Goal: Information Seeking & Learning: Learn about a topic

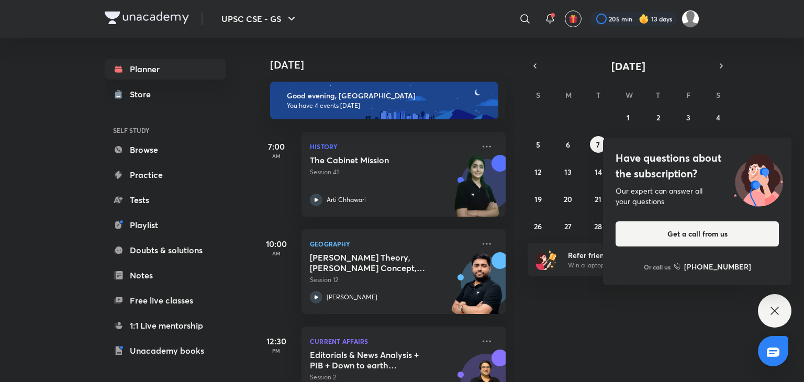
click at [776, 300] on div "Have questions about the subscription? Our expert can answer all your questions…" at bounding box center [773, 310] width 33 height 33
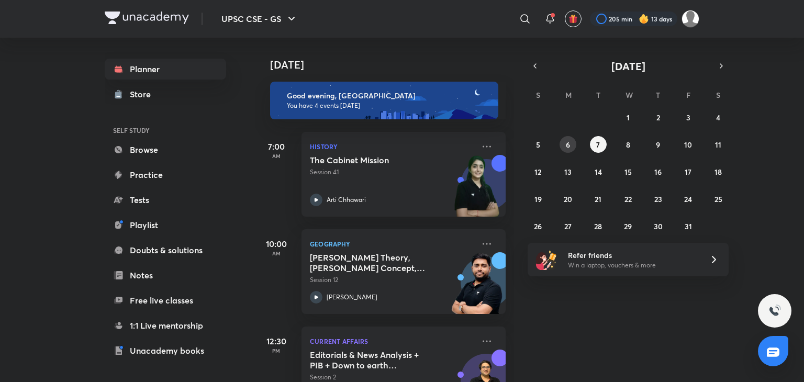
click at [568, 142] on abbr "6" at bounding box center [567, 145] width 4 height 10
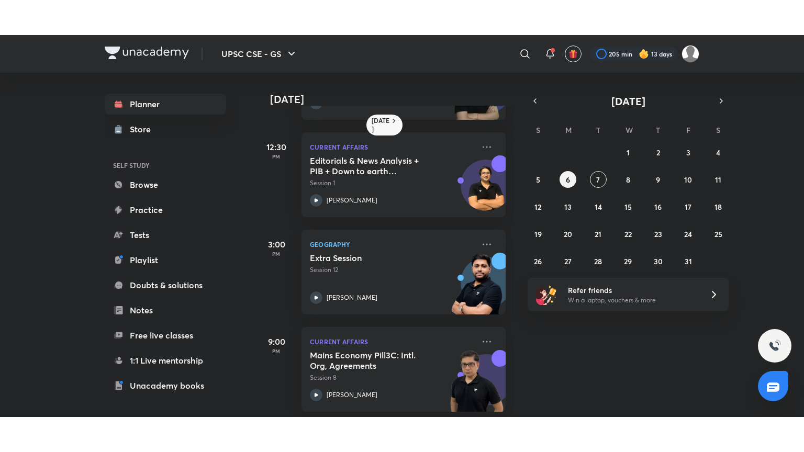
scroll to position [95, 0]
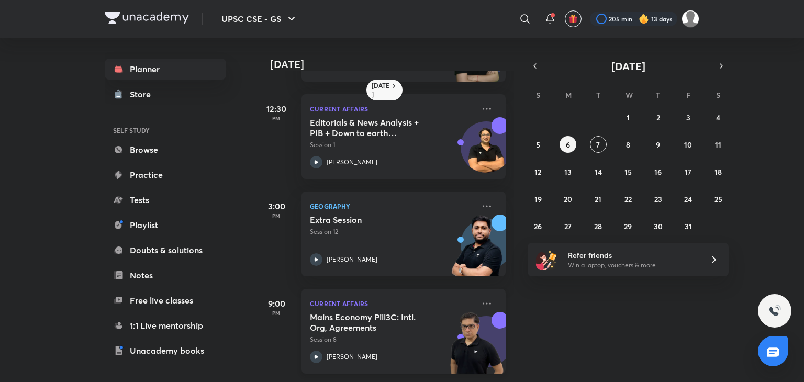
click at [318, 352] on icon at bounding box center [316, 356] width 13 height 13
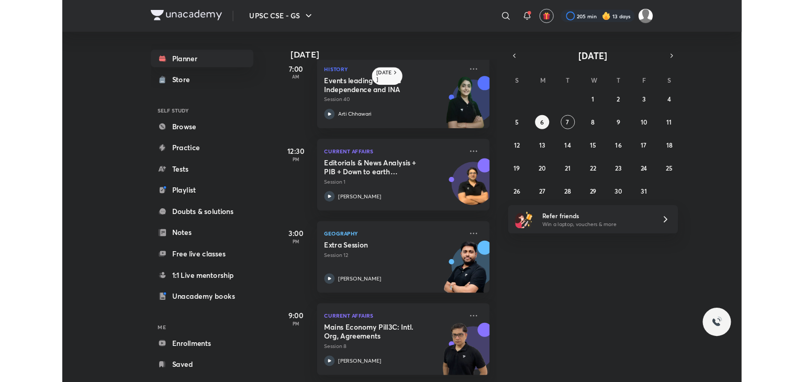
scroll to position [25, 0]
